Goal: Transaction & Acquisition: Purchase product/service

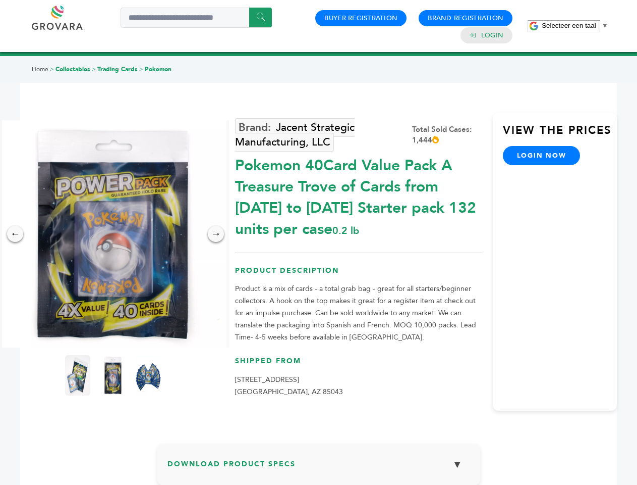
click at [575, 25] on span "Selecteer een taal" at bounding box center [569, 26] width 54 height 8
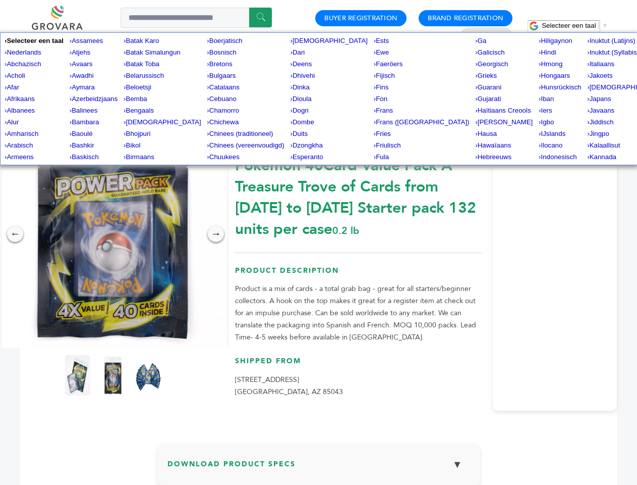
click at [113, 234] on img at bounding box center [112, 233] width 227 height 227
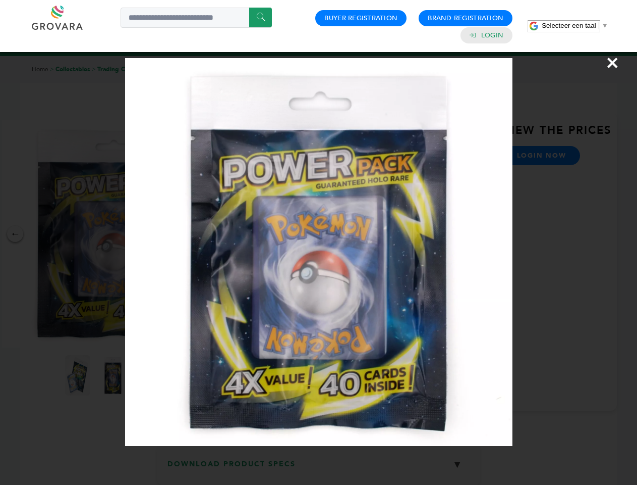
click at [15, 234] on div "×" at bounding box center [318, 242] width 637 height 485
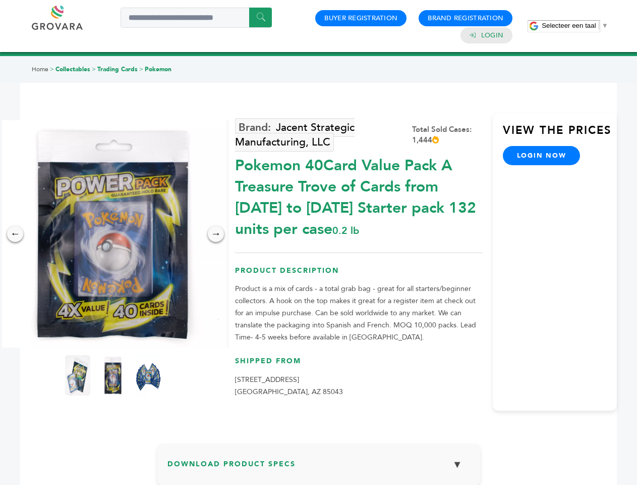
click at [216, 234] on div "→" at bounding box center [216, 234] width 16 height 16
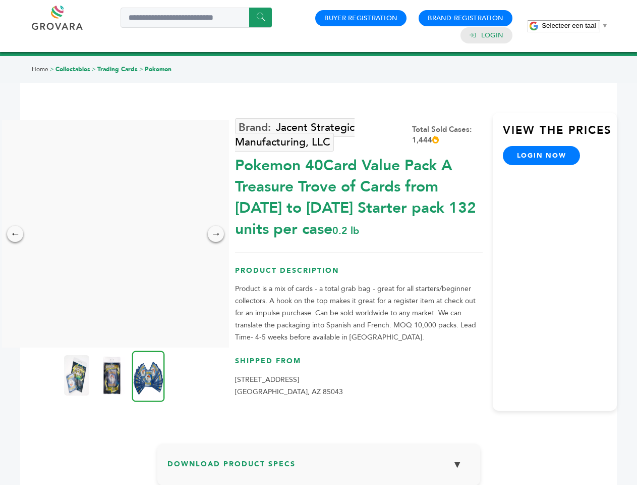
click at [78, 375] on img at bounding box center [76, 375] width 25 height 40
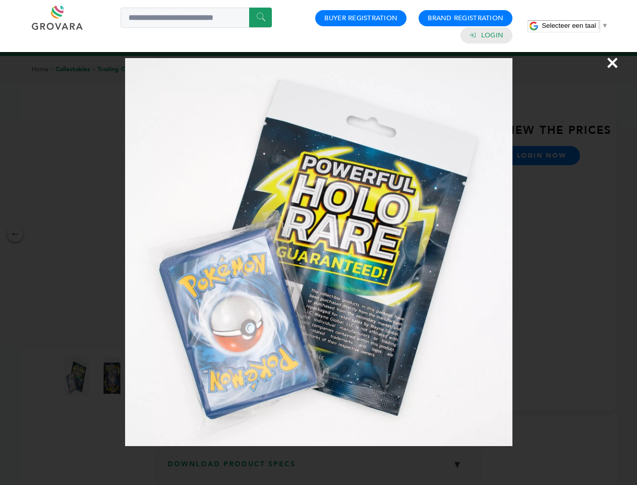
click at [113, 375] on div "×" at bounding box center [318, 242] width 637 height 485
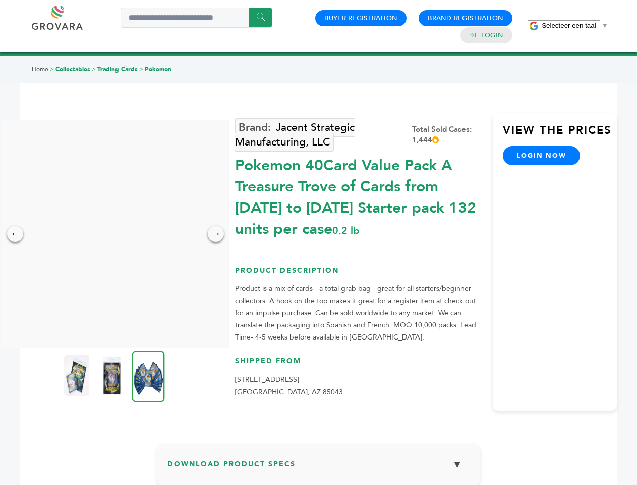
click at [148, 375] on img at bounding box center [148, 375] width 33 height 51
click at [0, 0] on div "×" at bounding box center [0, 0] width 0 height 0
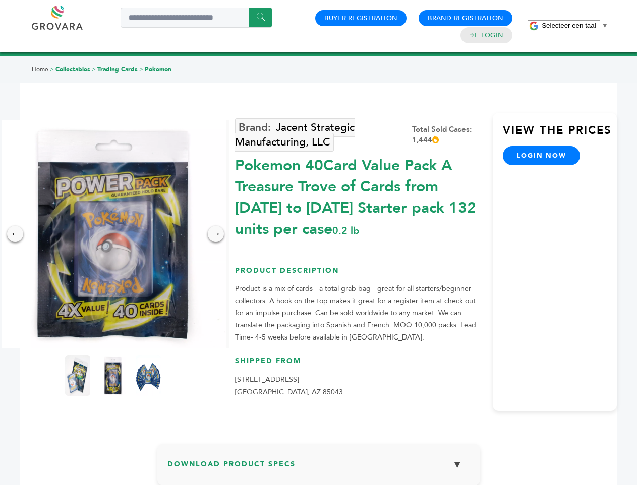
click at [575, 25] on span "Selecteer een taal" at bounding box center [569, 26] width 54 height 8
click at [113, 234] on img at bounding box center [112, 233] width 227 height 227
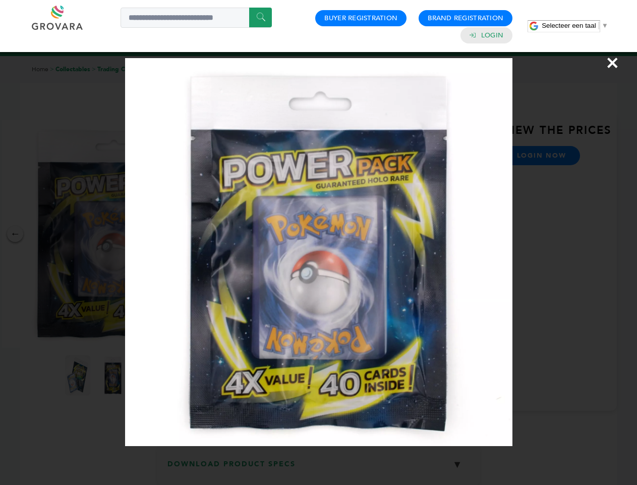
click at [15, 234] on div "×" at bounding box center [318, 242] width 637 height 485
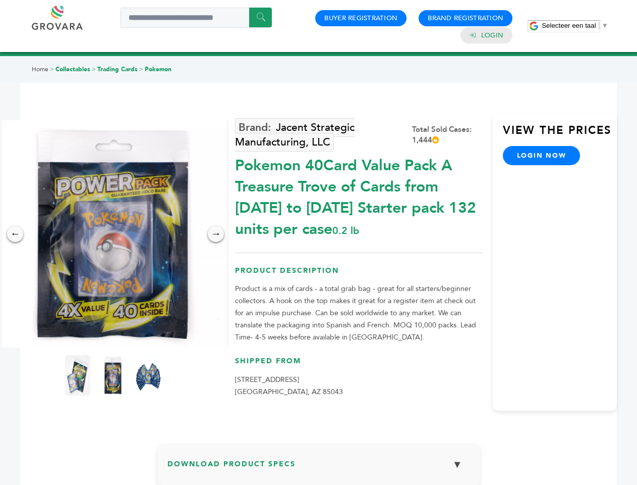
click at [216, 234] on div "→" at bounding box center [216, 234] width 16 height 16
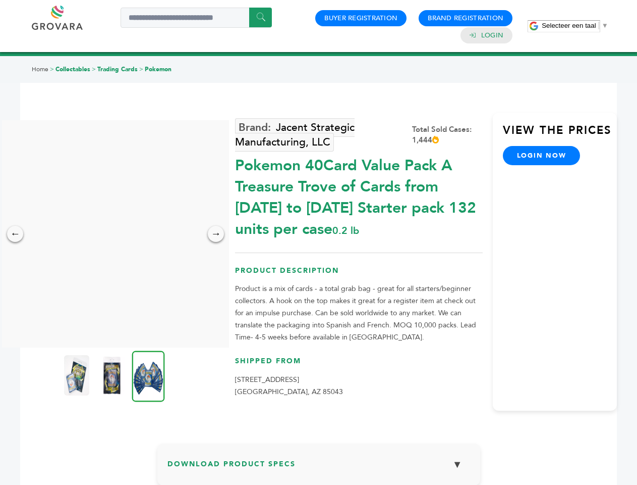
click at [78, 375] on img at bounding box center [76, 375] width 25 height 40
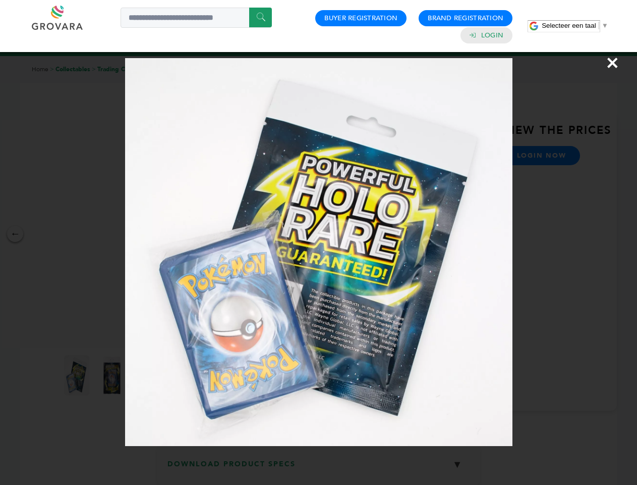
click at [113, 375] on div "×" at bounding box center [318, 242] width 637 height 485
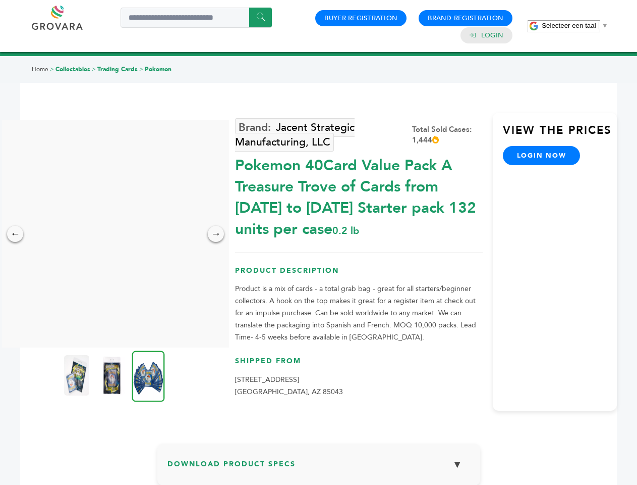
click at [148, 375] on img at bounding box center [148, 375] width 33 height 51
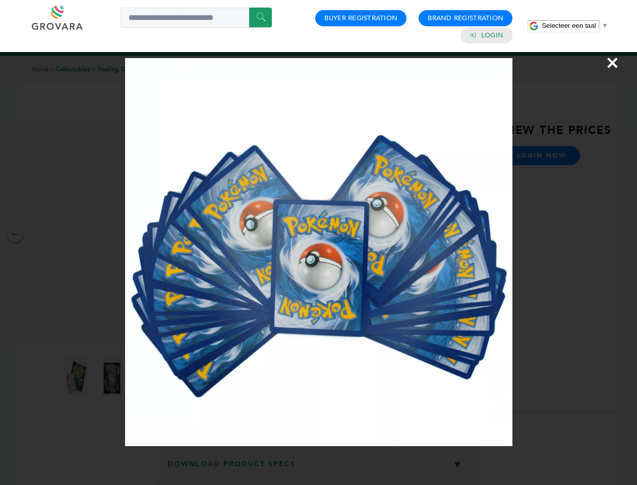
click at [319, 468] on div "×" at bounding box center [318, 242] width 637 height 485
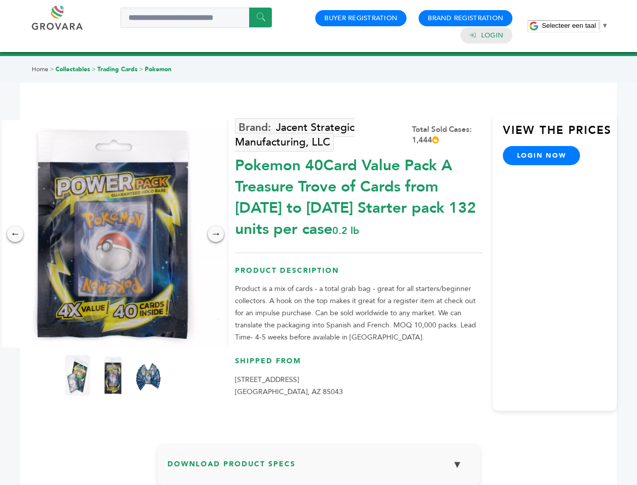
click at [575, 25] on span "Selecteer een taal" at bounding box center [569, 26] width 54 height 8
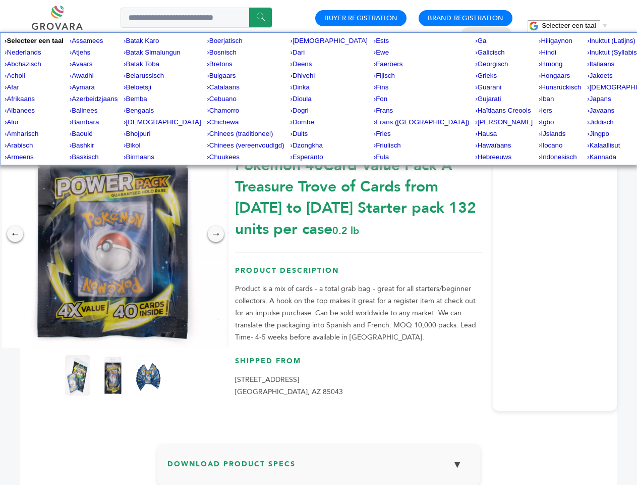
click at [113, 234] on img at bounding box center [112, 233] width 227 height 227
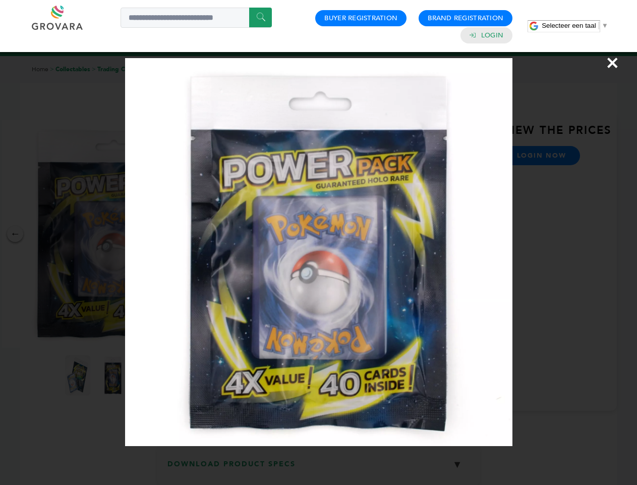
click at [15, 234] on div "×" at bounding box center [318, 242] width 637 height 485
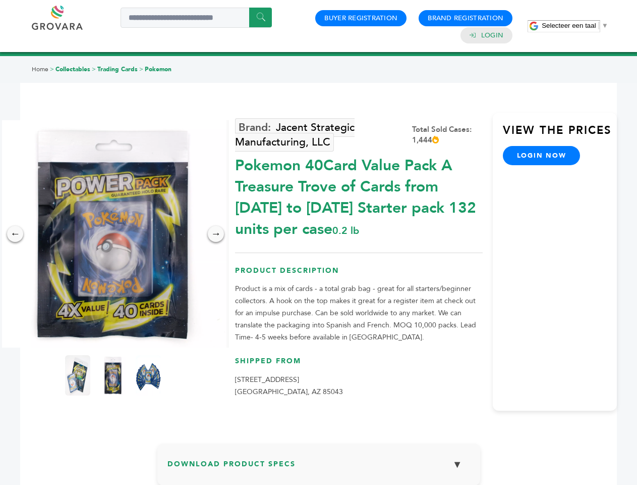
click at [216, 234] on div "→" at bounding box center [216, 234] width 16 height 16
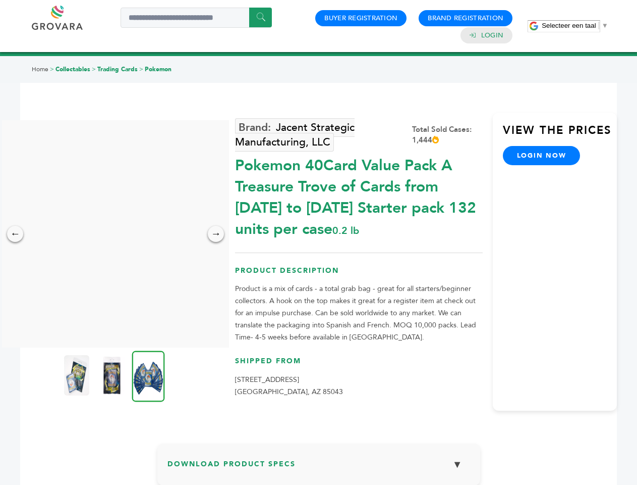
click at [78, 375] on img at bounding box center [76, 375] width 25 height 40
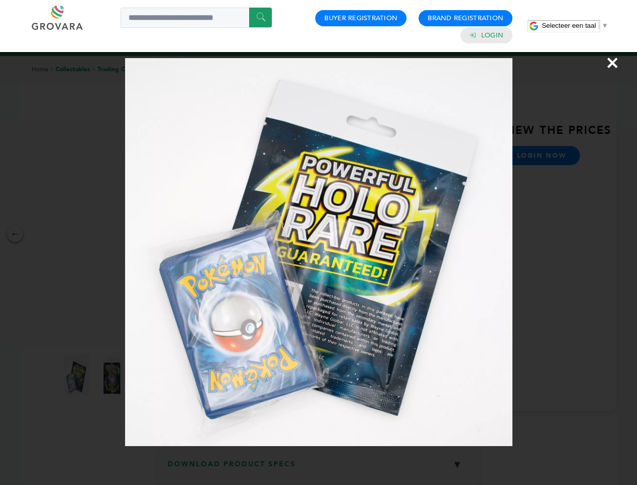
click at [113, 375] on div "×" at bounding box center [318, 242] width 637 height 485
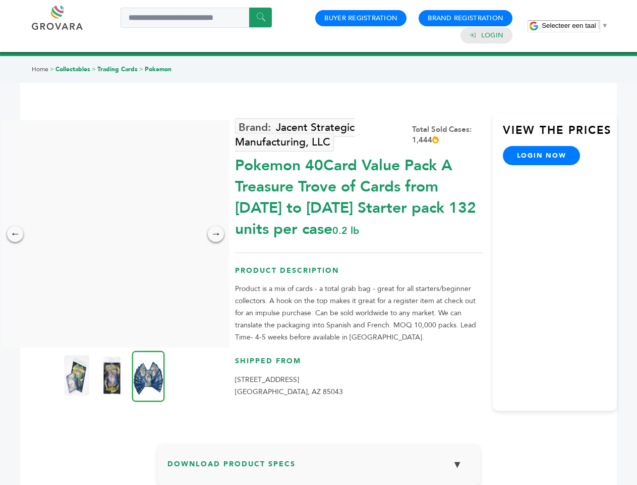
click at [148, 375] on img at bounding box center [148, 375] width 33 height 51
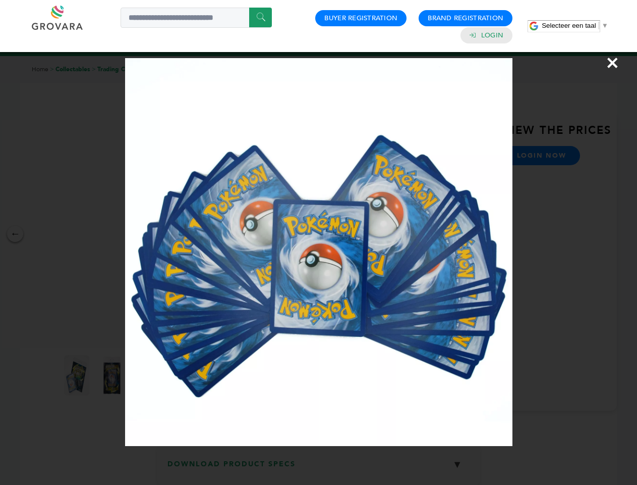
click at [319, 468] on div "×" at bounding box center [318, 242] width 637 height 485
